Goal: Task Accomplishment & Management: Complete application form

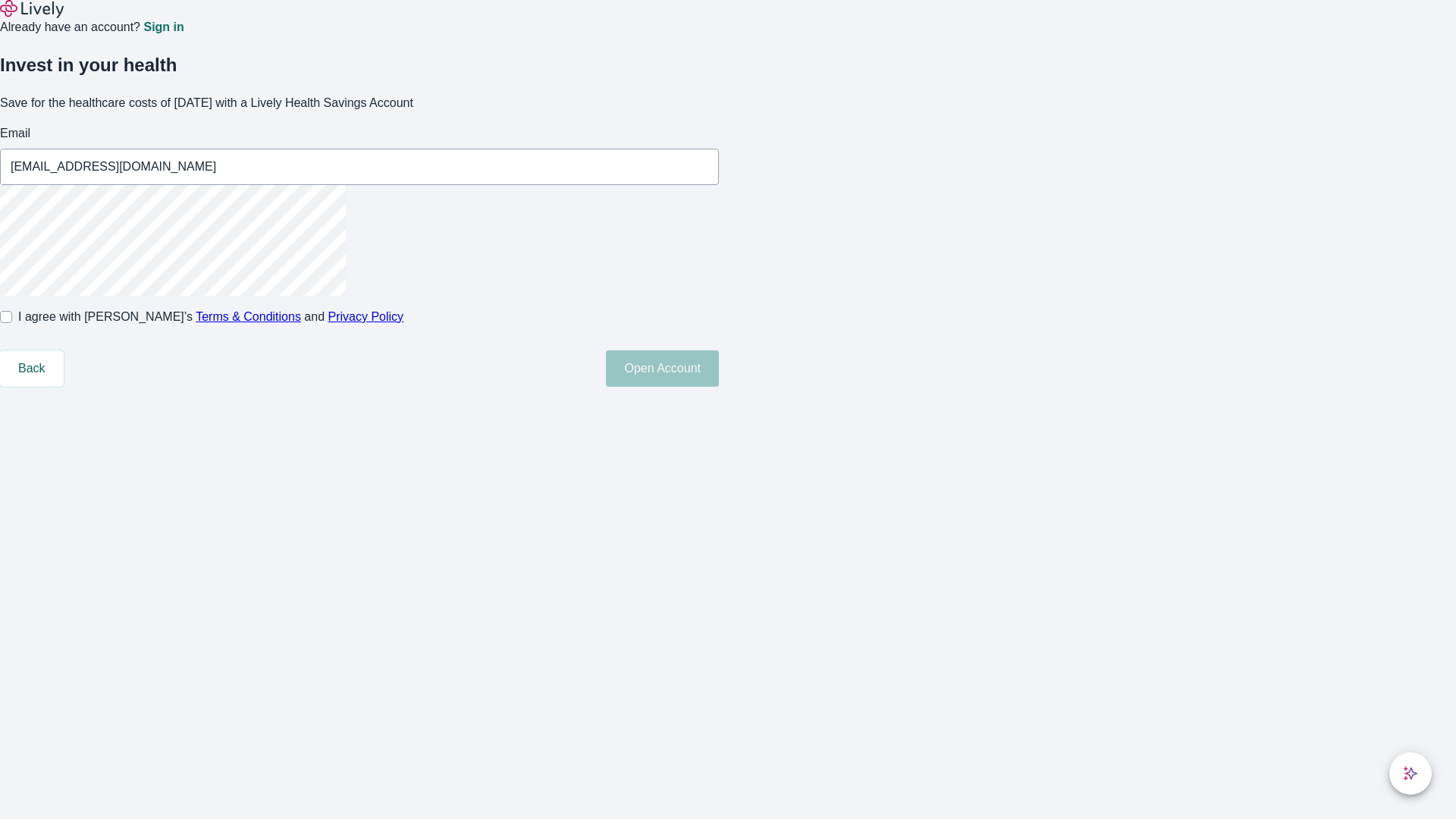
click at [12, 324] on input "I agree with Lively’s Terms & Conditions and Privacy Policy" at bounding box center [6, 317] width 12 height 12
checkbox input "true"
click at [719, 387] on button "Open Account" at bounding box center [662, 368] width 113 height 37
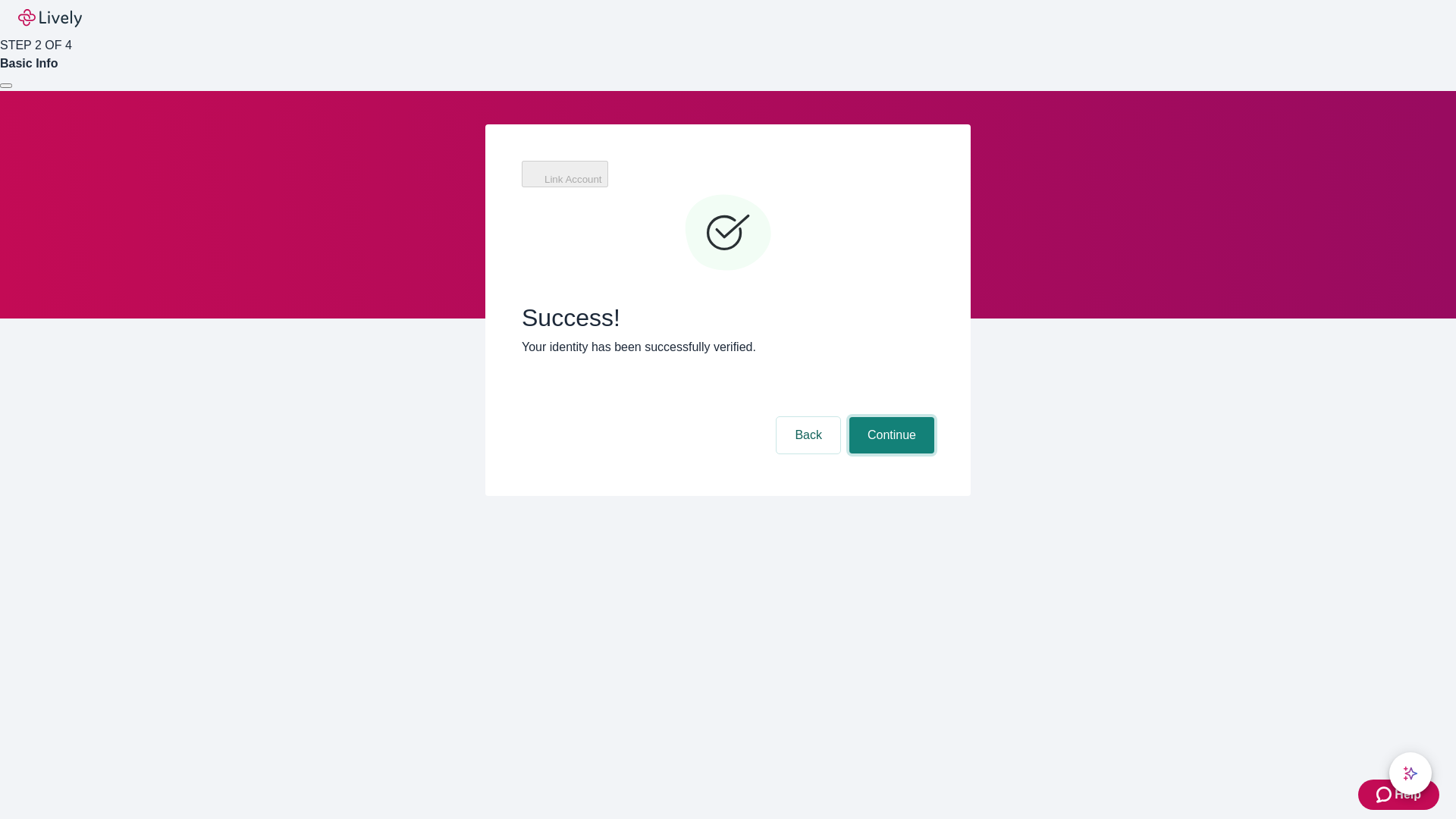
click at [889, 417] on button "Continue" at bounding box center [891, 435] width 85 height 37
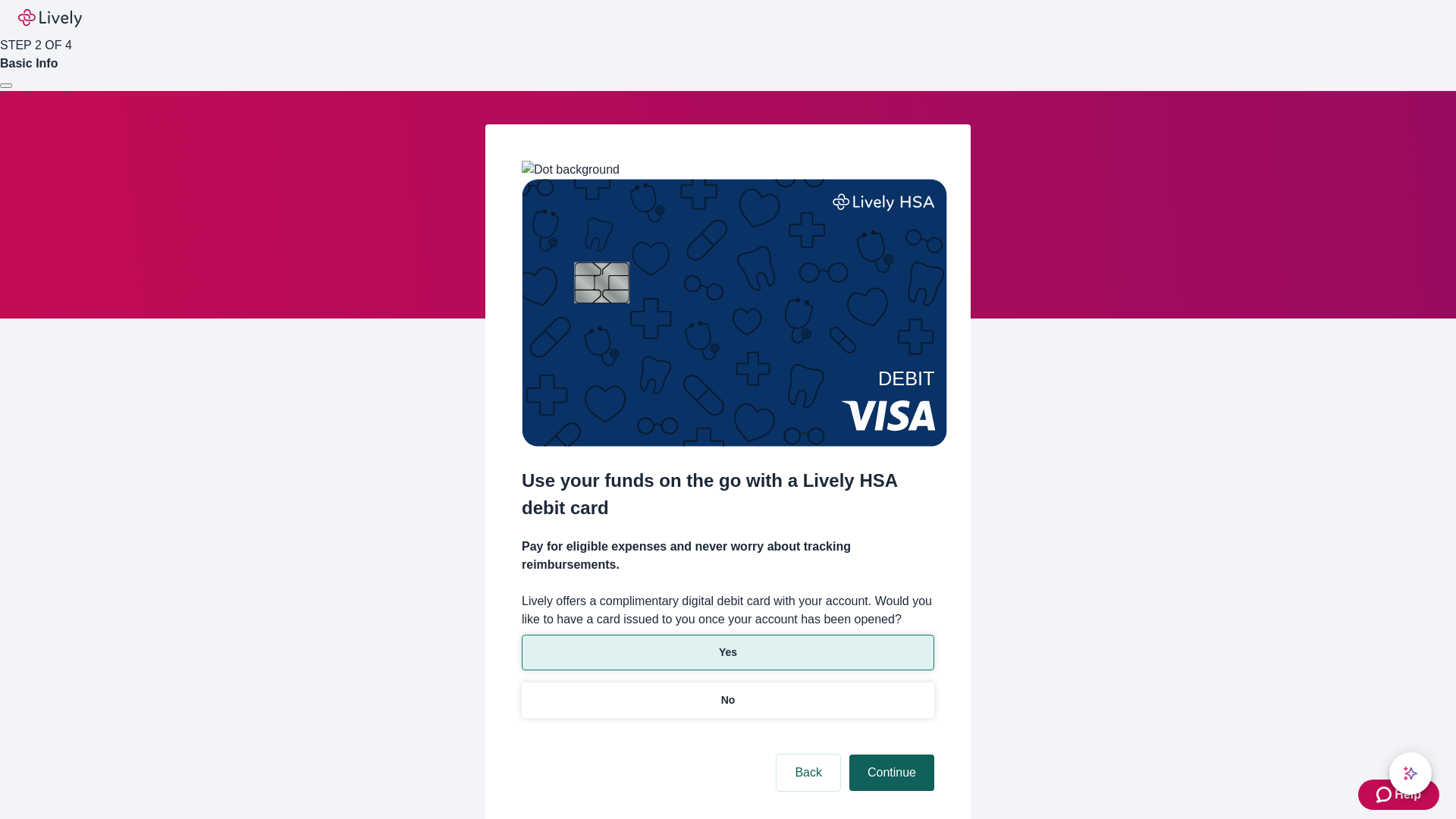
click at [727, 692] on p "No" at bounding box center [728, 700] width 14 height 16
click at [889, 755] on button "Continue" at bounding box center [891, 773] width 85 height 37
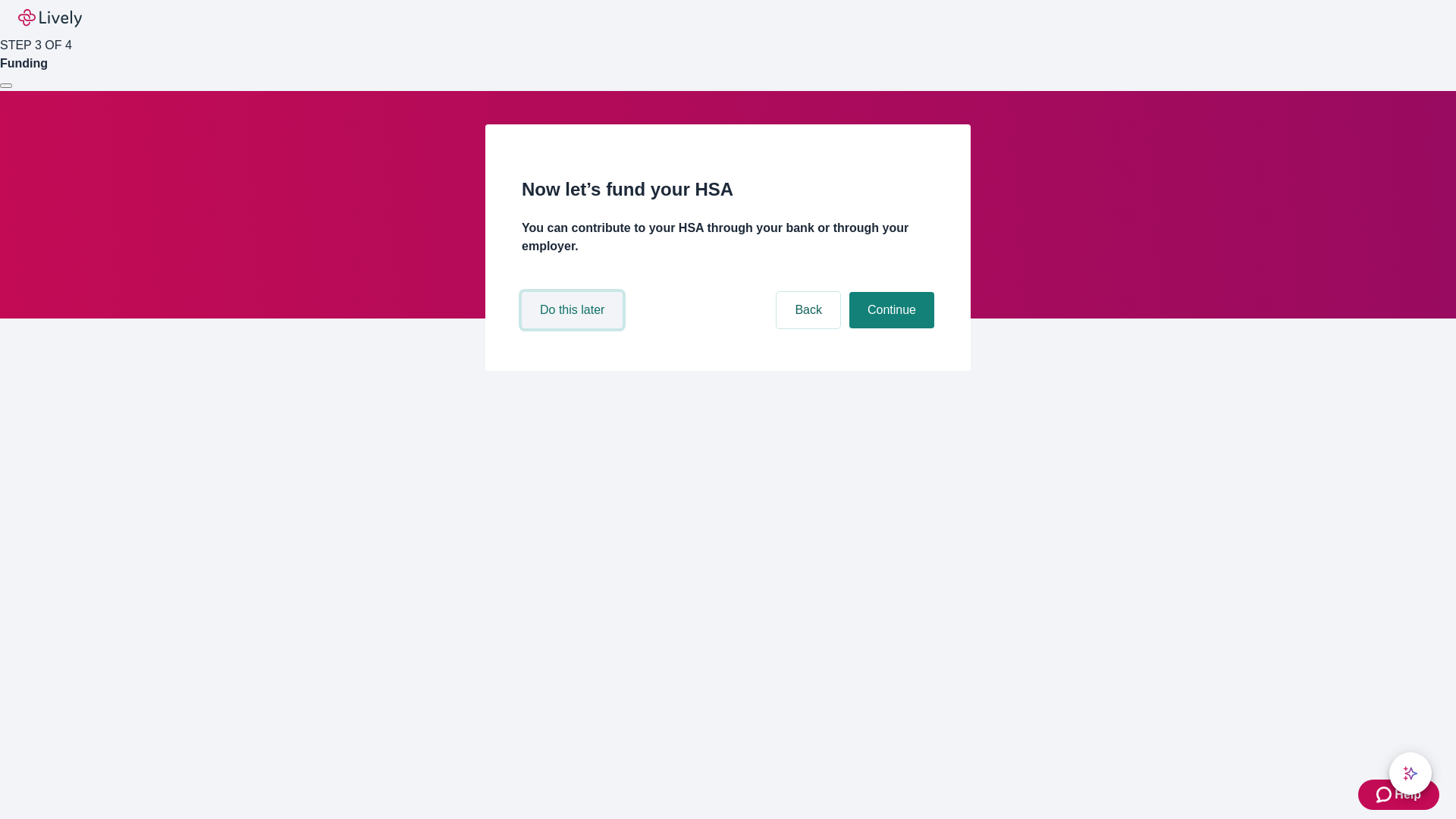
click at [574, 329] on button "Do this later" at bounding box center [572, 310] width 101 height 37
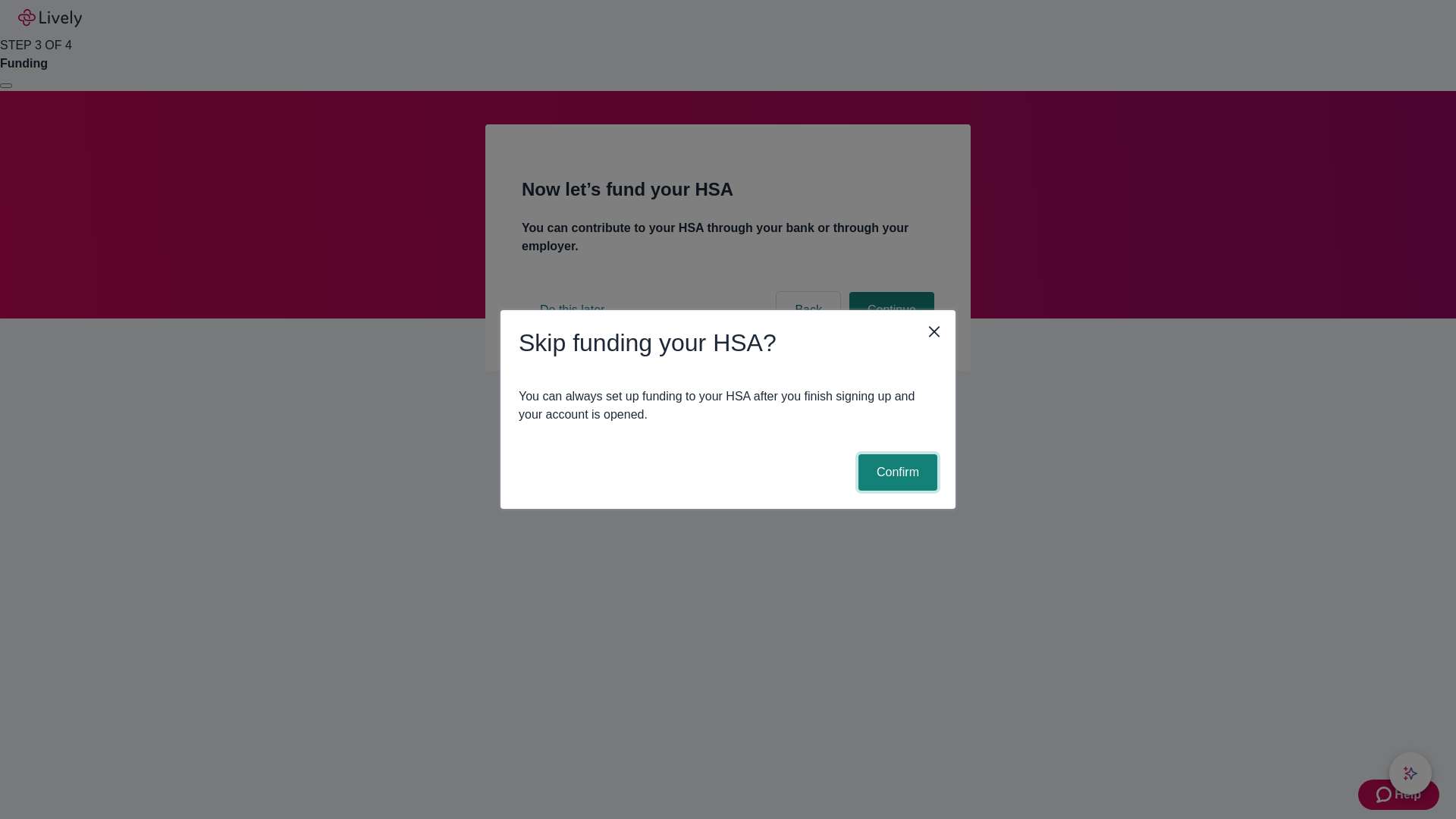
click at [896, 472] on button "Confirm" at bounding box center [898, 472] width 79 height 37
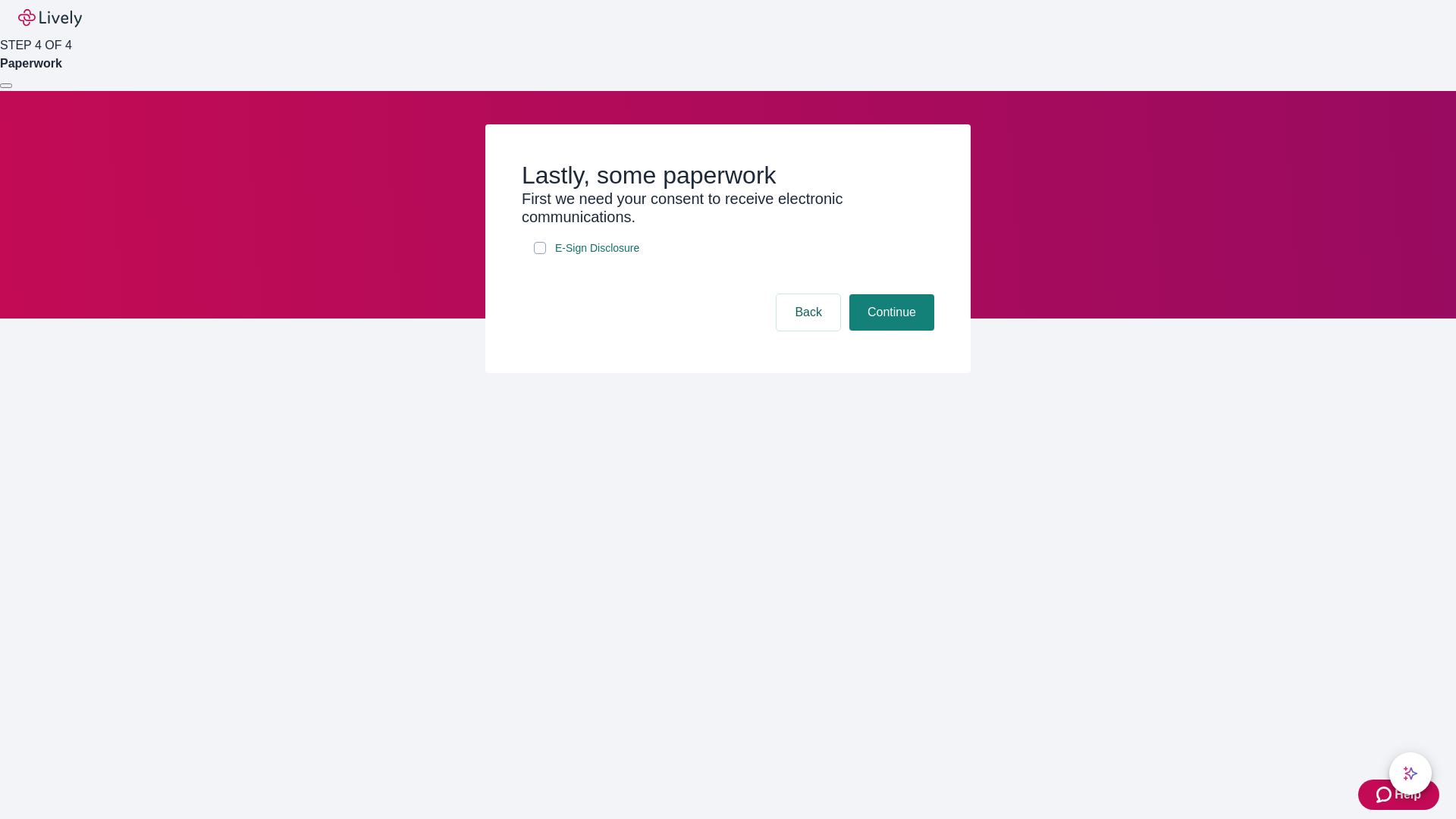
click at [540, 254] on input "E-Sign Disclosure" at bounding box center [540, 249] width 12 height 12
checkbox input "true"
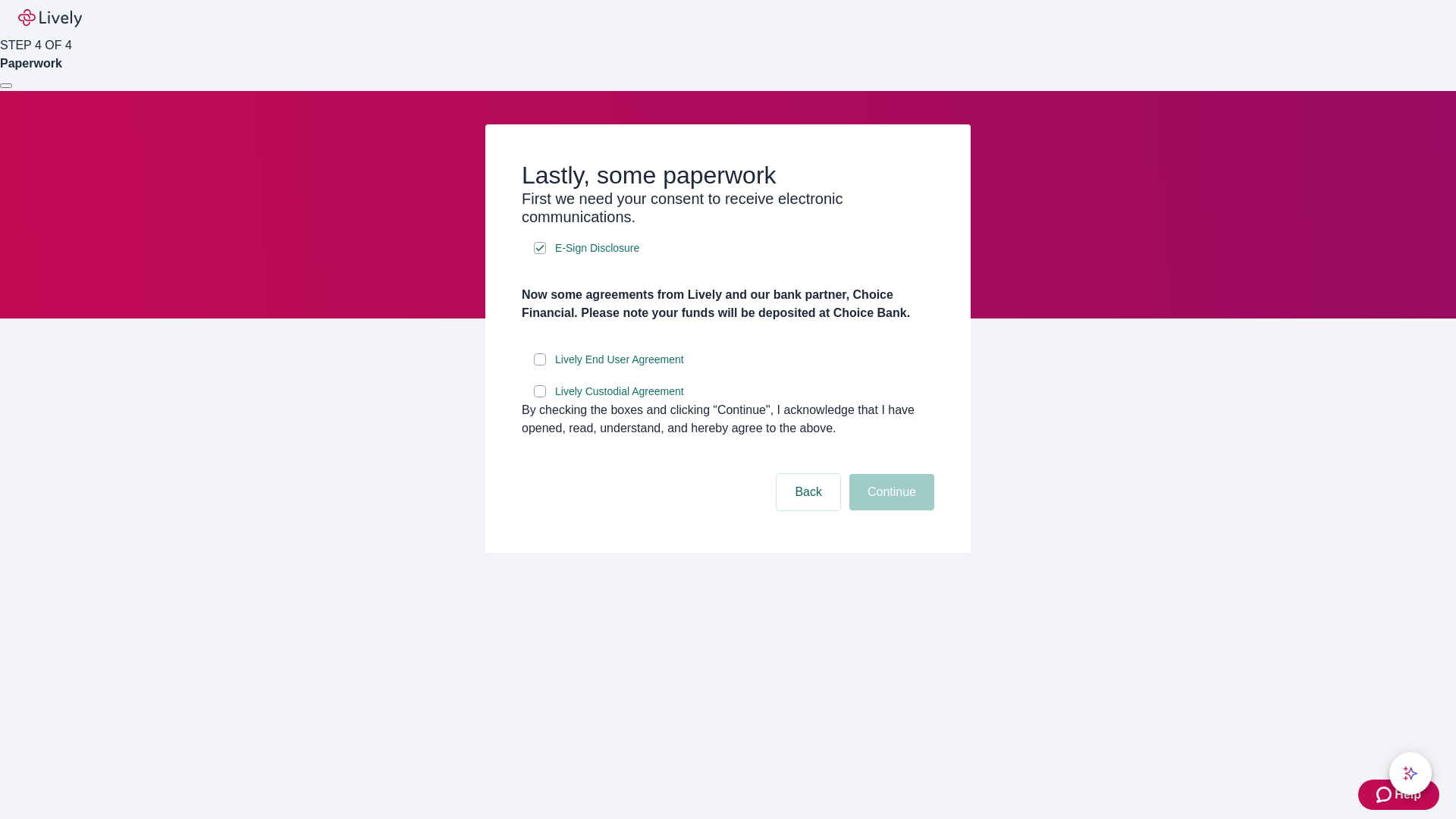
click at [540, 365] on input "Lively End User Agreement" at bounding box center [540, 360] width 12 height 12
checkbox input "true"
click at [540, 397] on input "Lively Custodial Agreement" at bounding box center [540, 391] width 12 height 12
checkbox input "true"
click at [889, 511] on button "Continue" at bounding box center [891, 492] width 85 height 37
